Goal: Communication & Community: Answer question/provide support

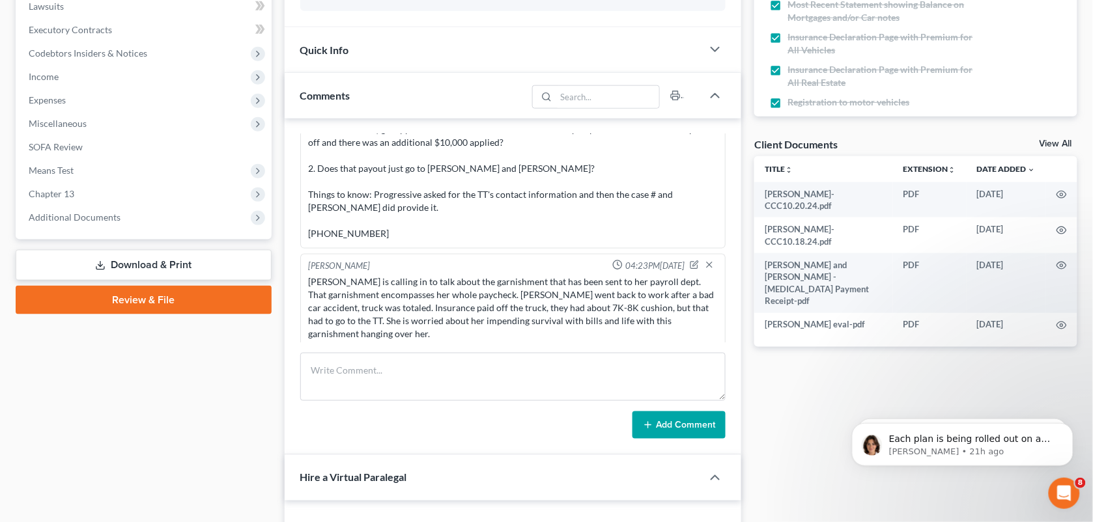
scroll to position [438, 0]
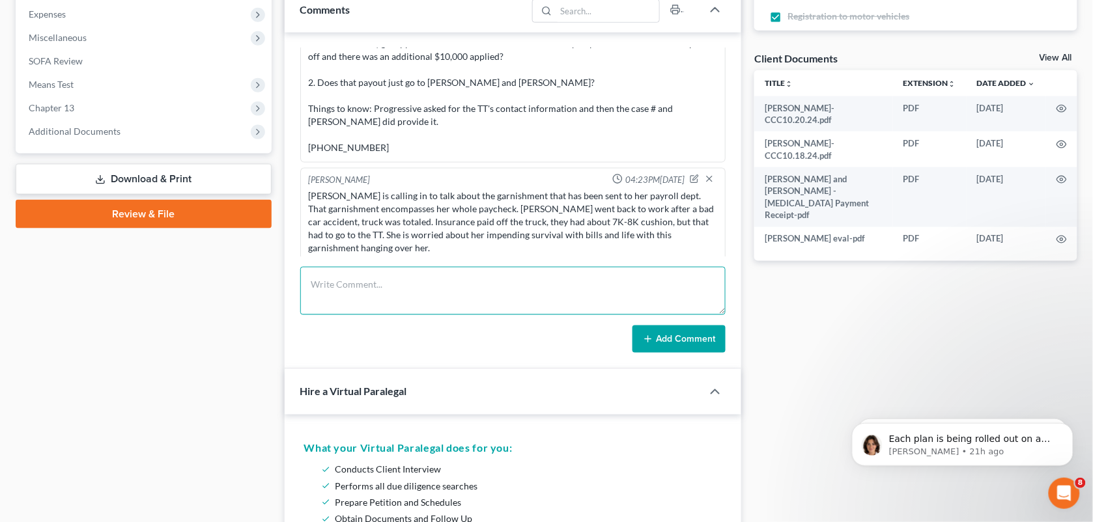
click at [456, 304] on textarea at bounding box center [513, 291] width 426 height 48
paste textarea "She called again this morning. I told her I am waiting to hear back about this …"
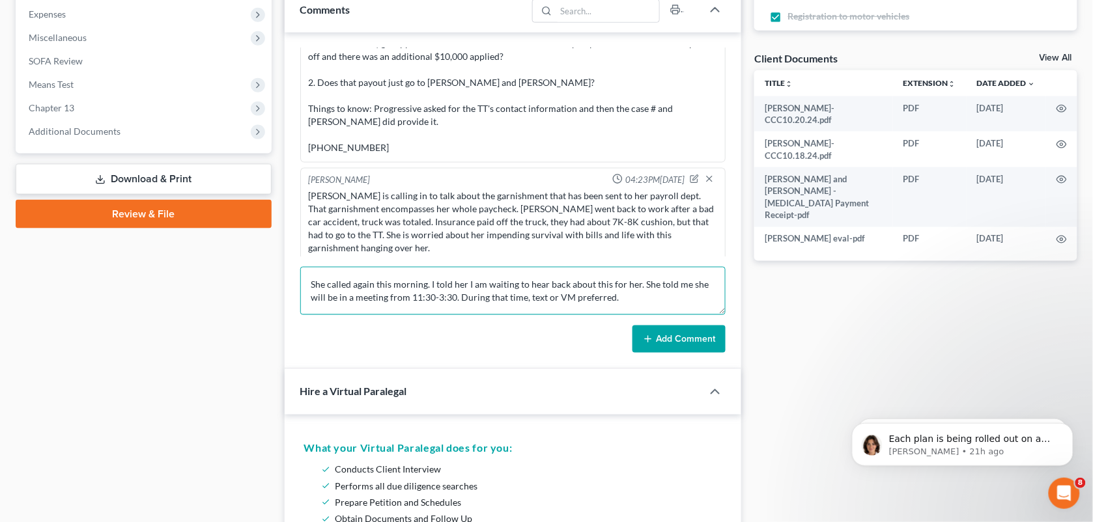
type textarea "She called again this morning. I told her I am waiting to hear back about this …"
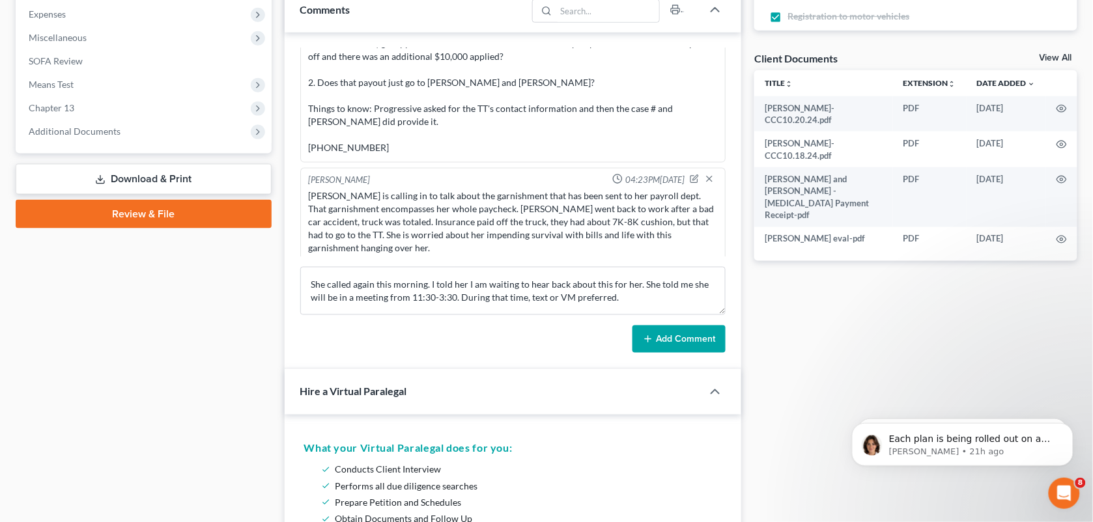
click at [672, 334] on button "Add Comment" at bounding box center [678, 339] width 93 height 27
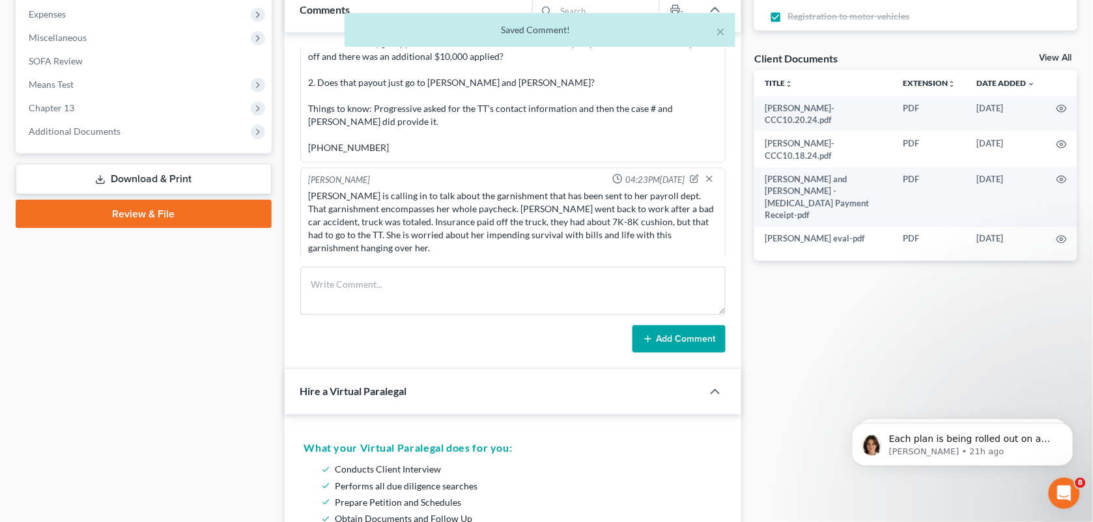
scroll to position [1967, 0]
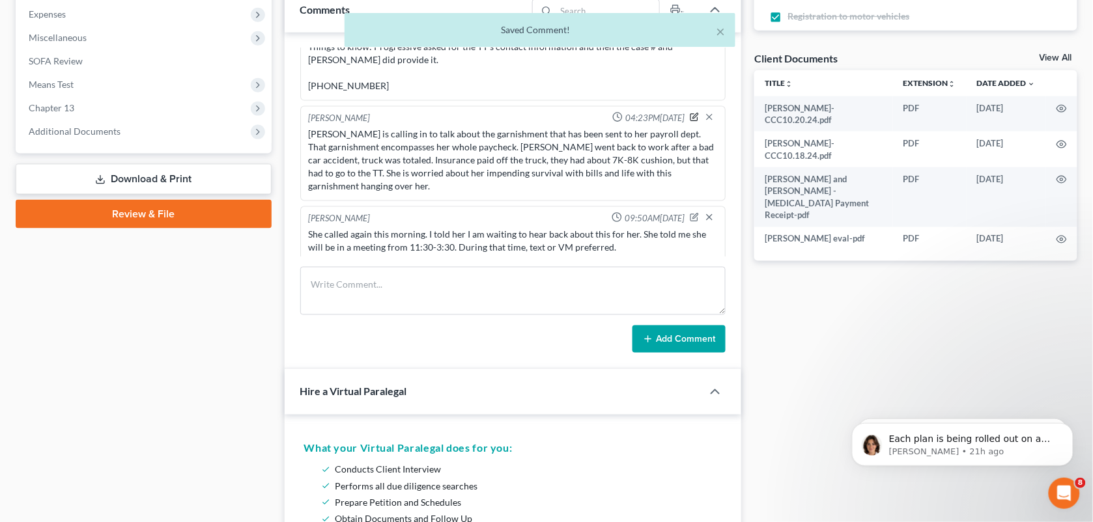
click at [691, 115] on icon "button" at bounding box center [694, 117] width 7 height 7
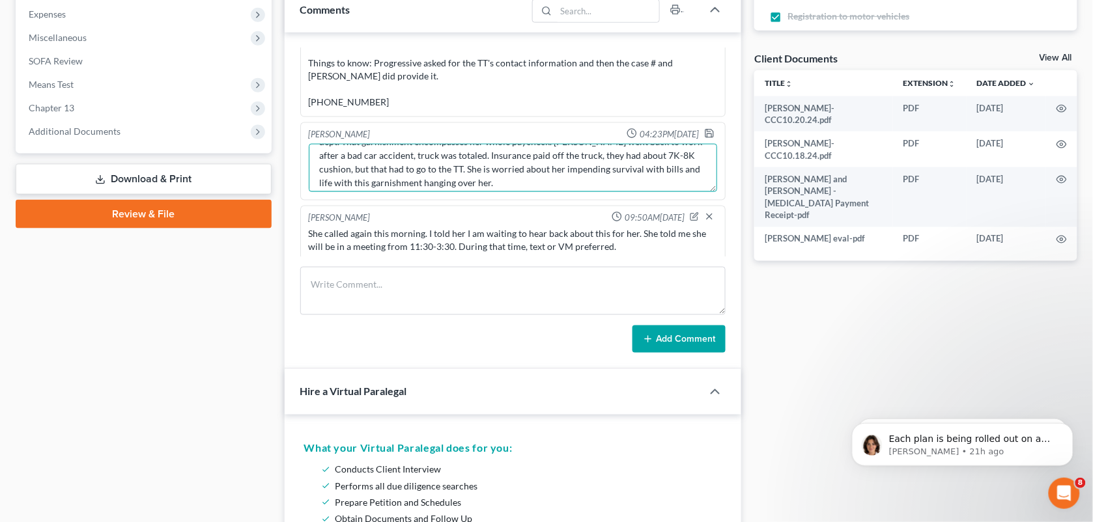
scroll to position [40, 0]
click at [549, 169] on textarea "[PERSON_NAME] is calling in to talk about the garnishment that has been sent to…" at bounding box center [513, 168] width 409 height 48
type textarea "[PERSON_NAME] is calling in to talk about the garnishment that has been sent to…"
click at [704, 128] on icon "button" at bounding box center [709, 133] width 10 height 10
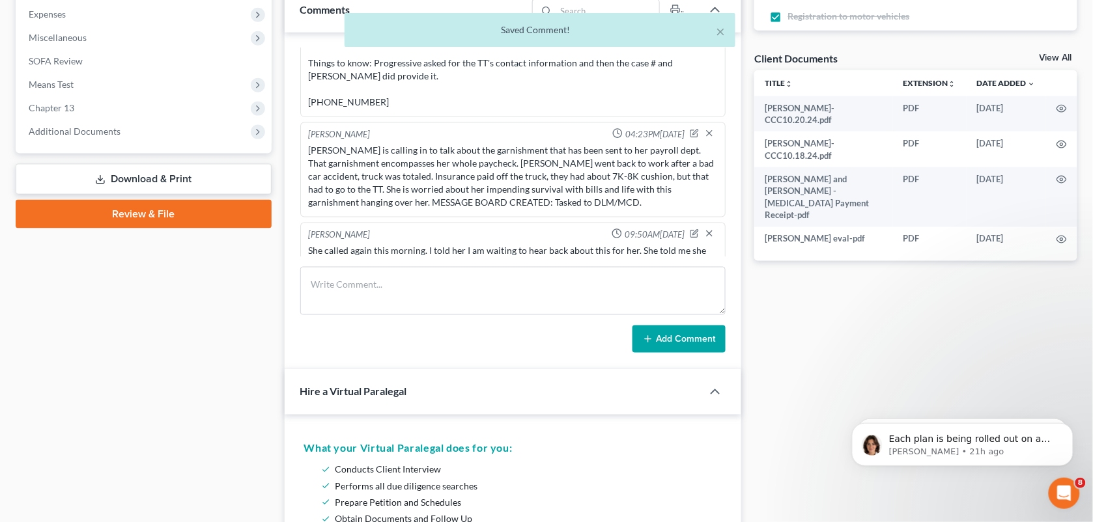
scroll to position [1967, 0]
